Goal: Ask a question

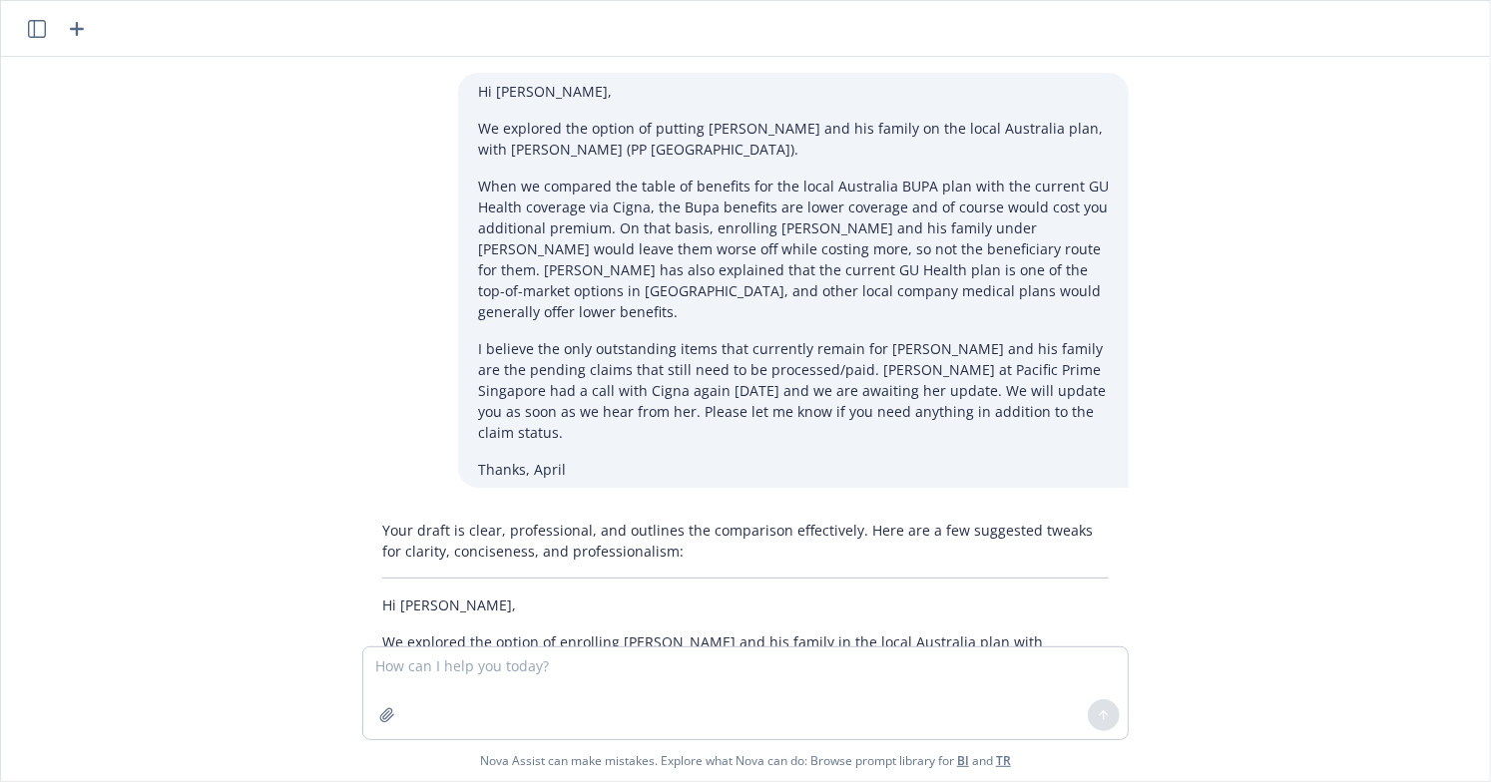
click at [255, 366] on div "Hi [PERSON_NAME], We explored the option of putting [PERSON_NAME] and his famil…" at bounding box center [745, 352] width 1489 height 590
click at [556, 677] on textarea at bounding box center [745, 694] width 764 height 92
click at [539, 691] on textarea at bounding box center [745, 694] width 764 height 92
click at [346, 537] on div "Your draft is clear, professional, and outlines the comparison effectively. Her…" at bounding box center [745, 773] width 798 height 523
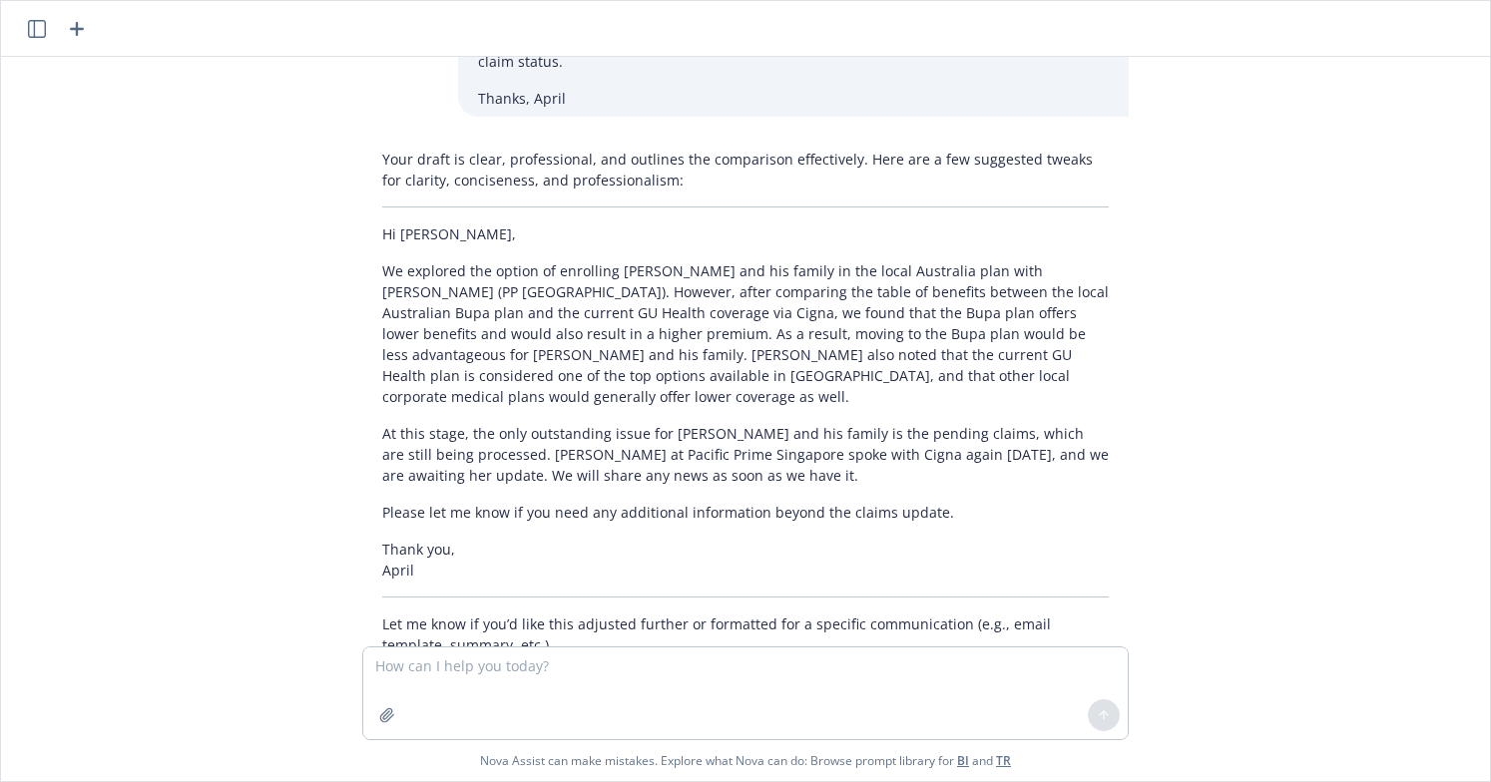
scroll to position [371, 0]
click at [1260, 399] on div "Hi [PERSON_NAME], We explored the option of putting [PERSON_NAME] and his famil…" at bounding box center [745, 352] width 1489 height 590
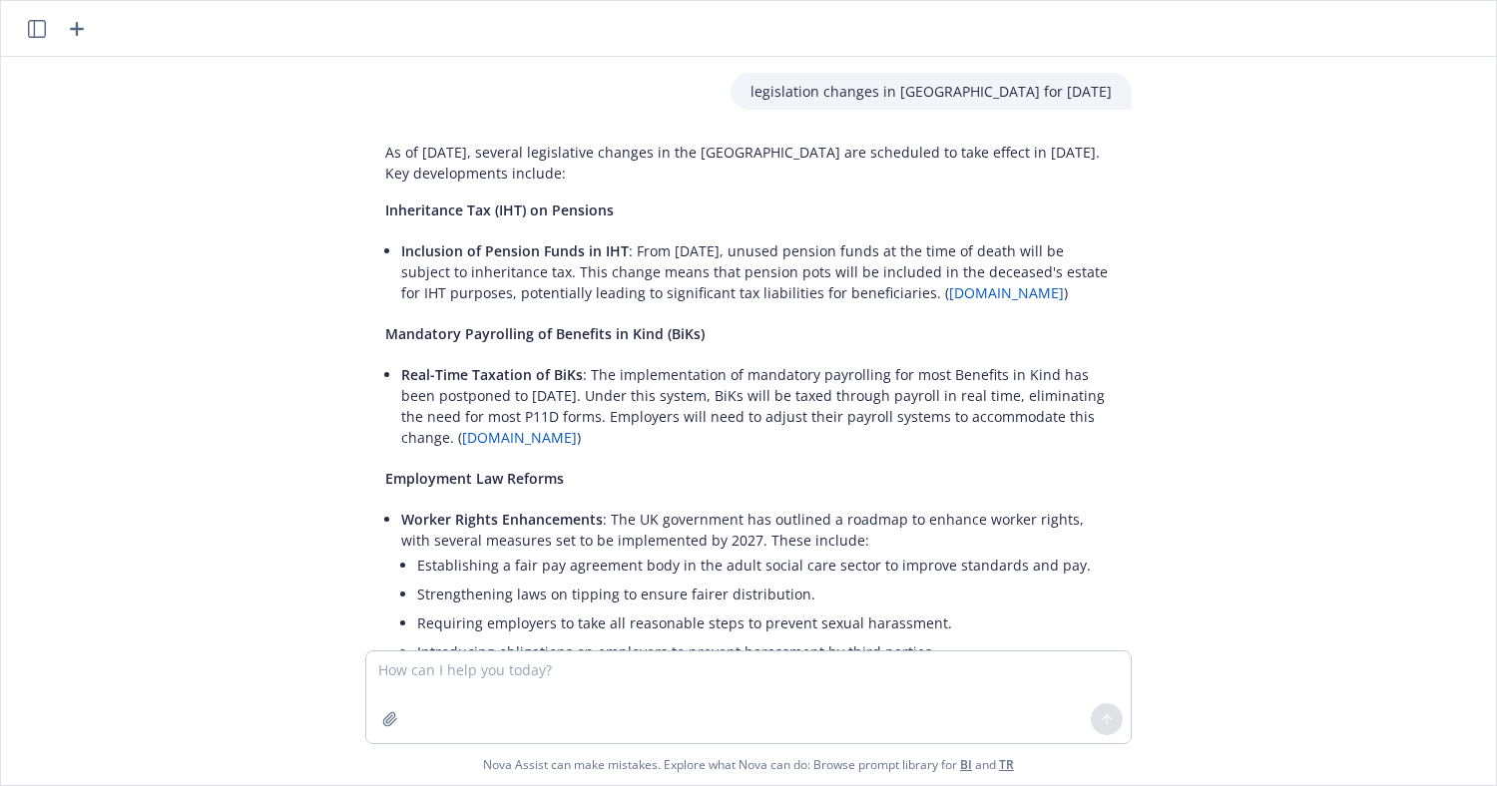
scroll to position [493, 0]
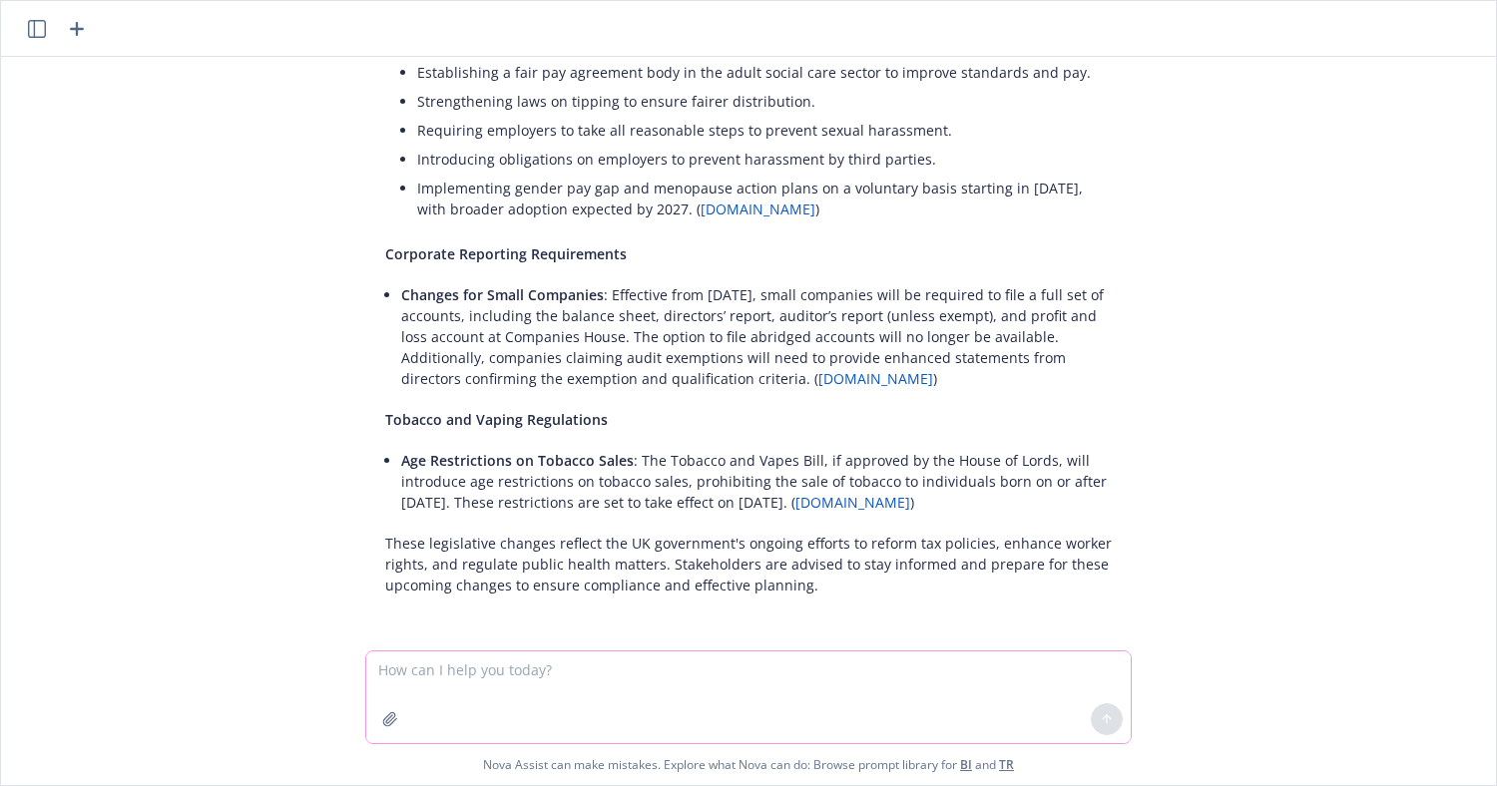
click at [440, 682] on textarea at bounding box center [748, 698] width 764 height 92
click at [559, 662] on textarea "what does it mean if you sauy something is not a science?" at bounding box center [748, 697] width 764 height 94
type textarea "what does it mean if you say something is not a science?"
click at [1100, 724] on icon at bounding box center [1107, 720] width 14 height 14
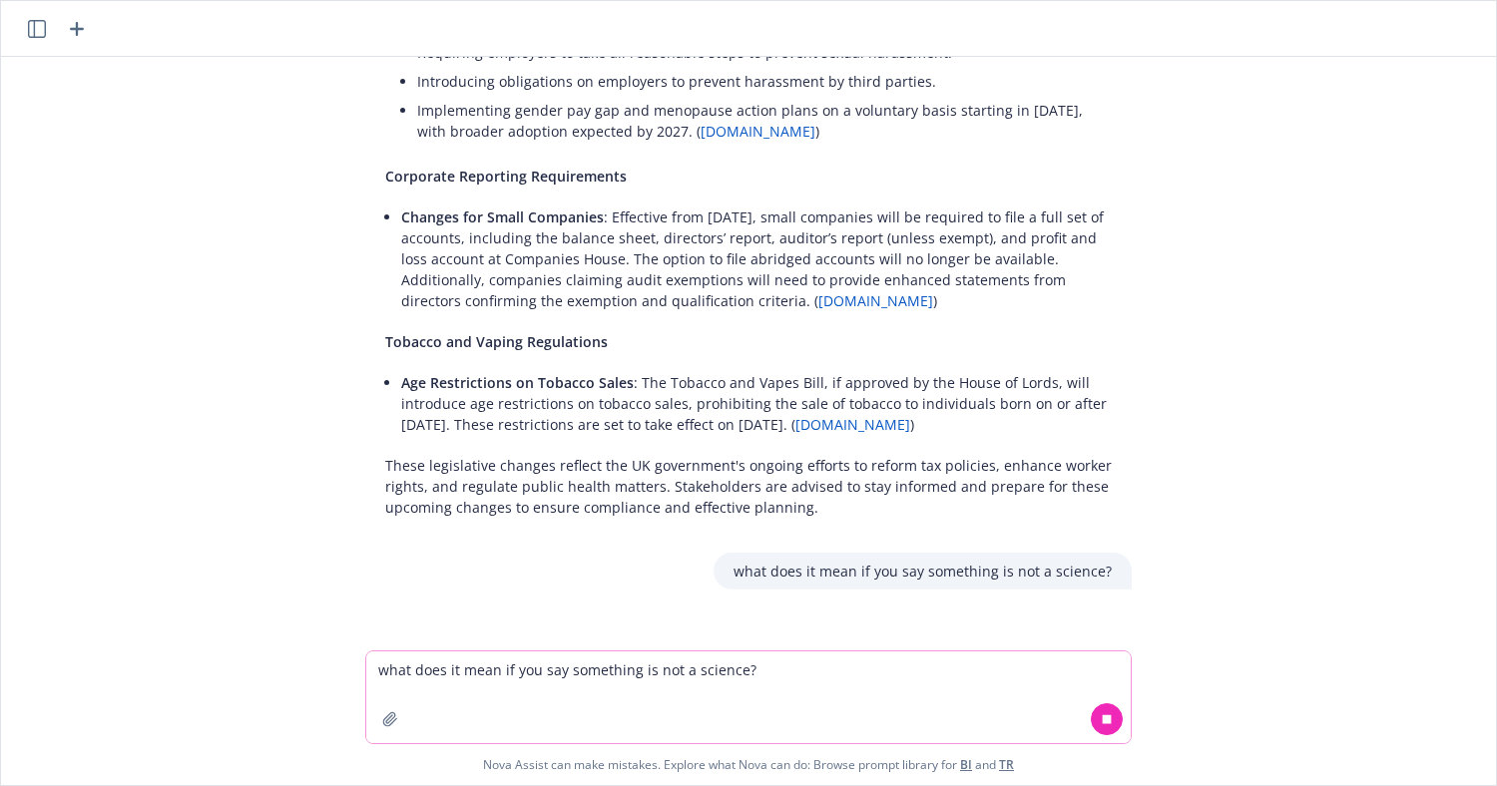
scroll to position [586, 0]
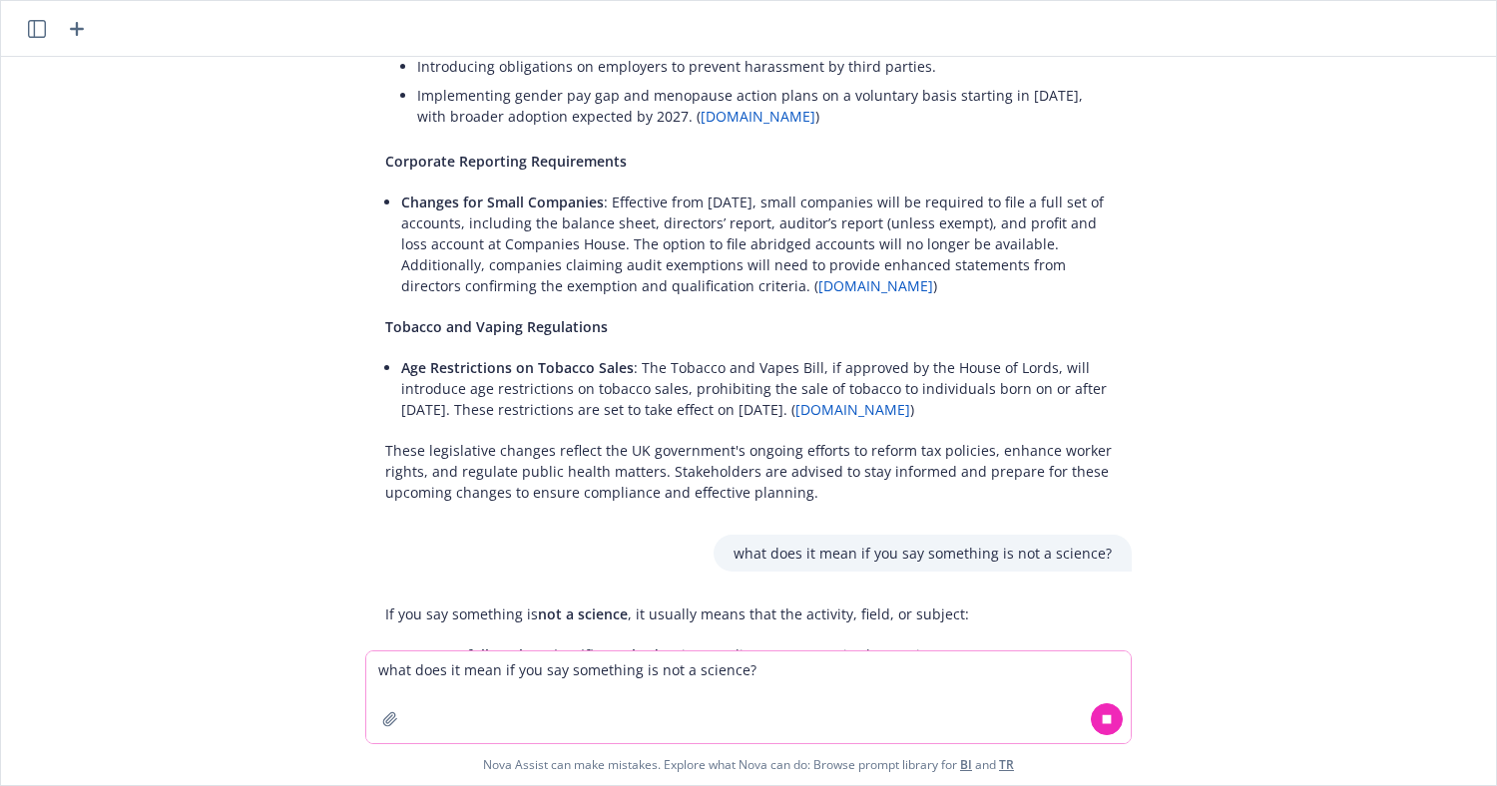
click at [1259, 622] on div "legislation changes in uk for April 2027 As of August 2025, several legislative…" at bounding box center [748, 354] width 1495 height 594
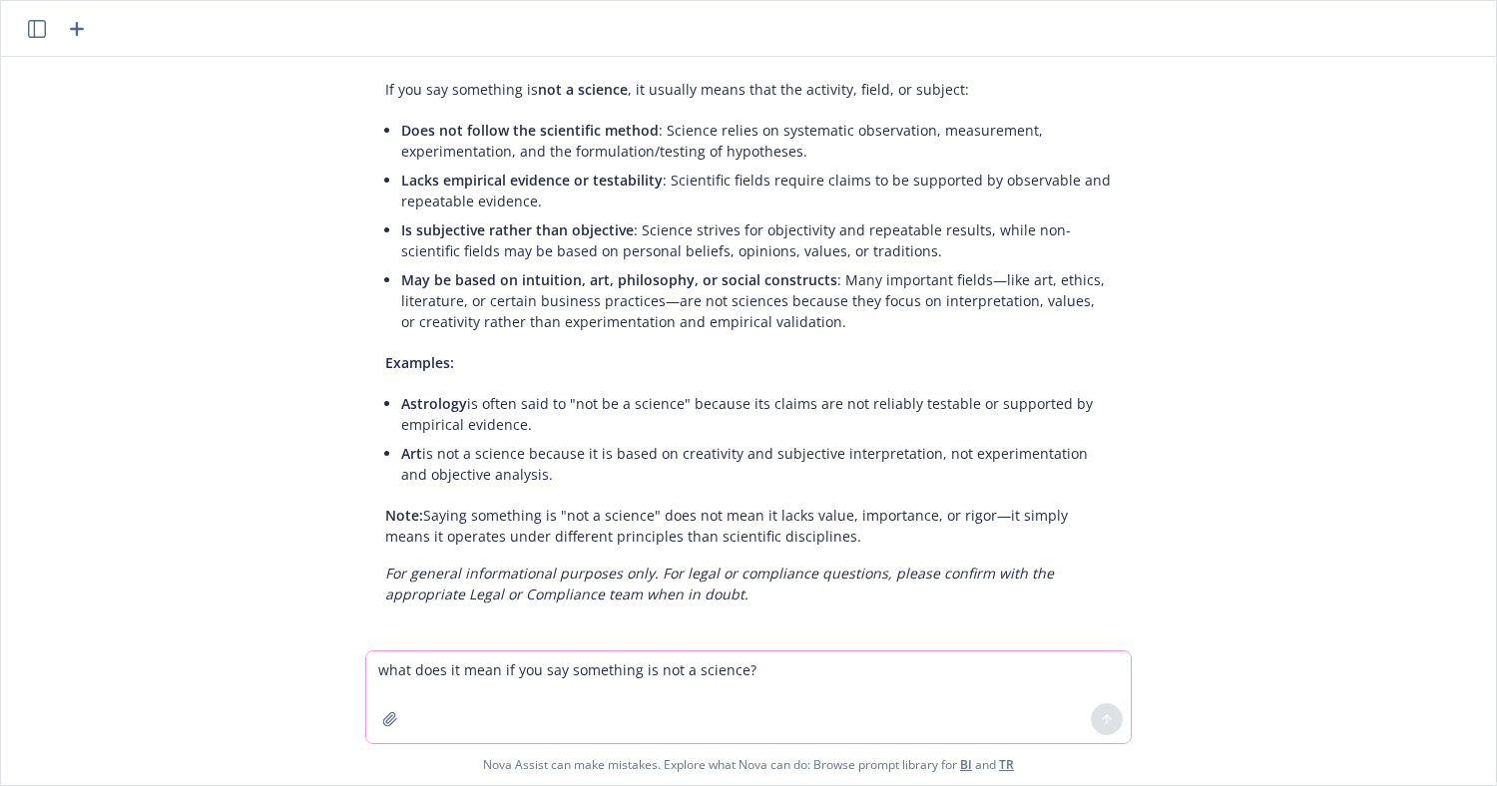
scroll to position [1120, 0]
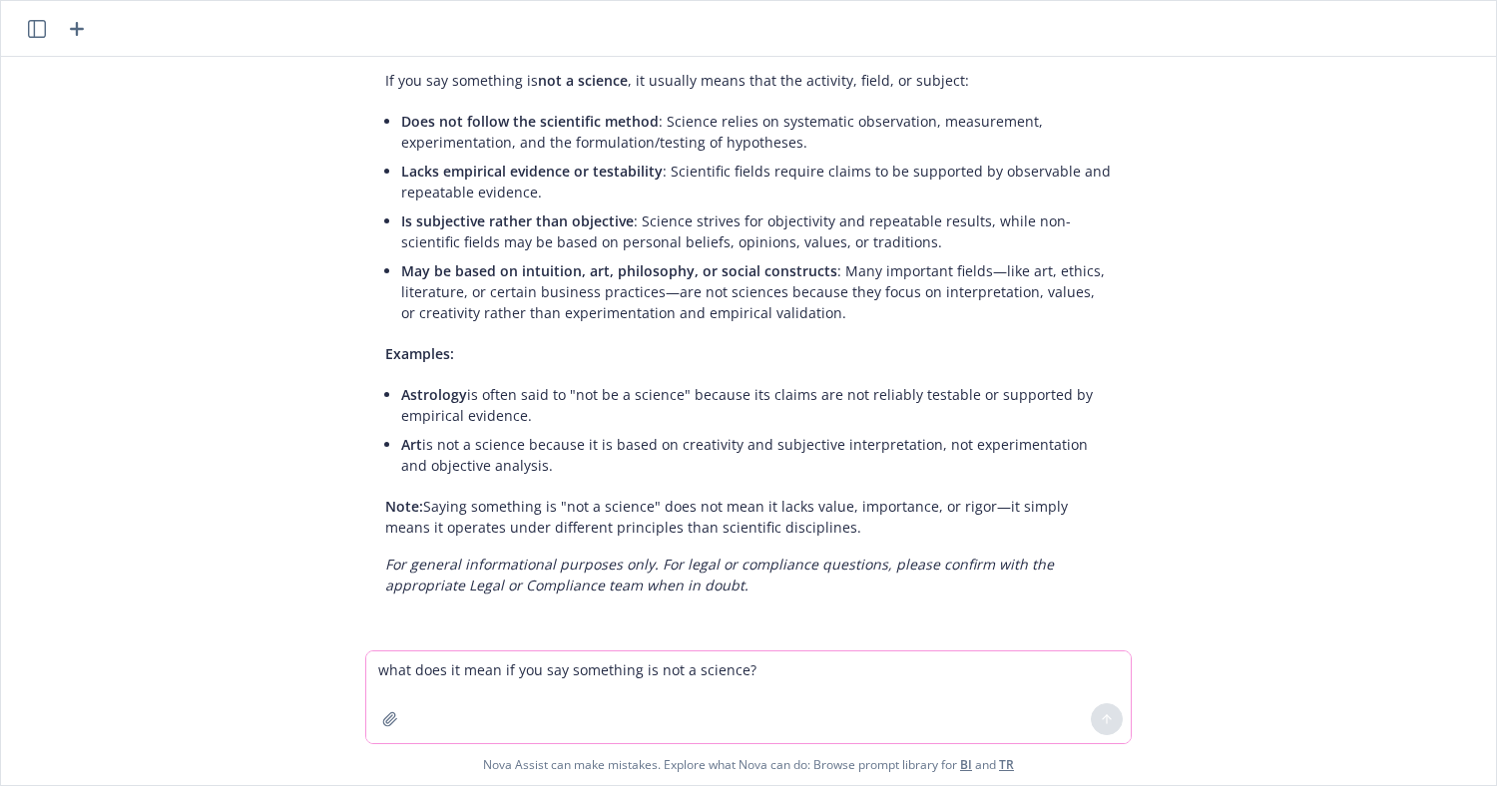
click at [695, 662] on textarea "what does it mean if you say something is not a science?" at bounding box center [748, 698] width 764 height 92
